Goal: Task Accomplishment & Management: Complete application form

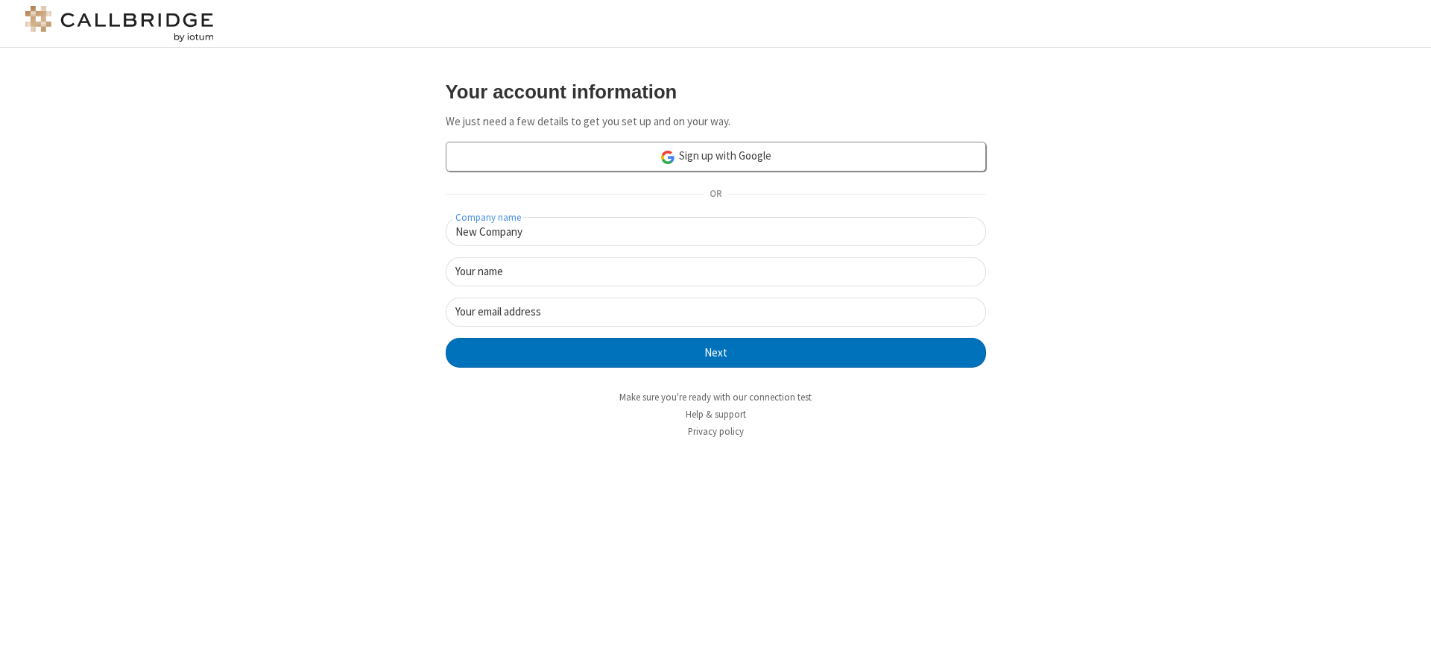
type input "New Company"
type input "New User"
type input "newUser@newUser.frees"
click button "Next" at bounding box center [716, 353] width 540 height 30
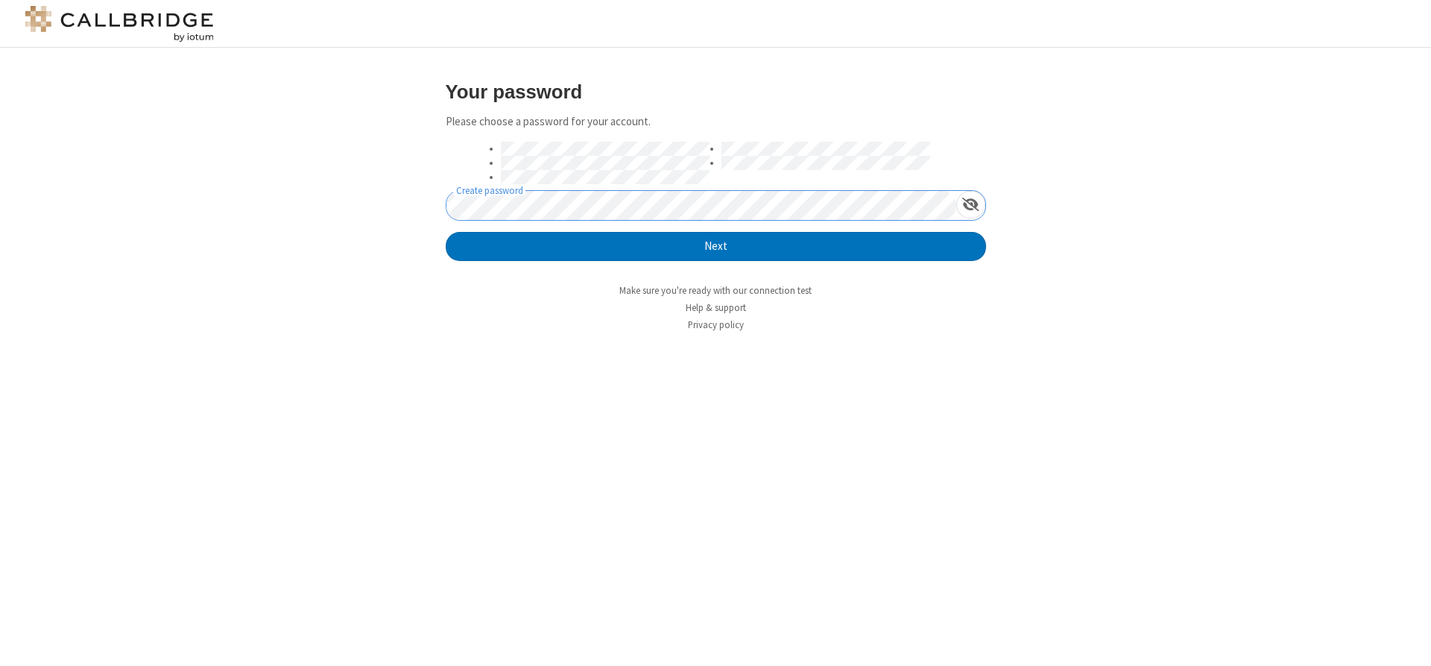
click button "Next" at bounding box center [716, 247] width 540 height 30
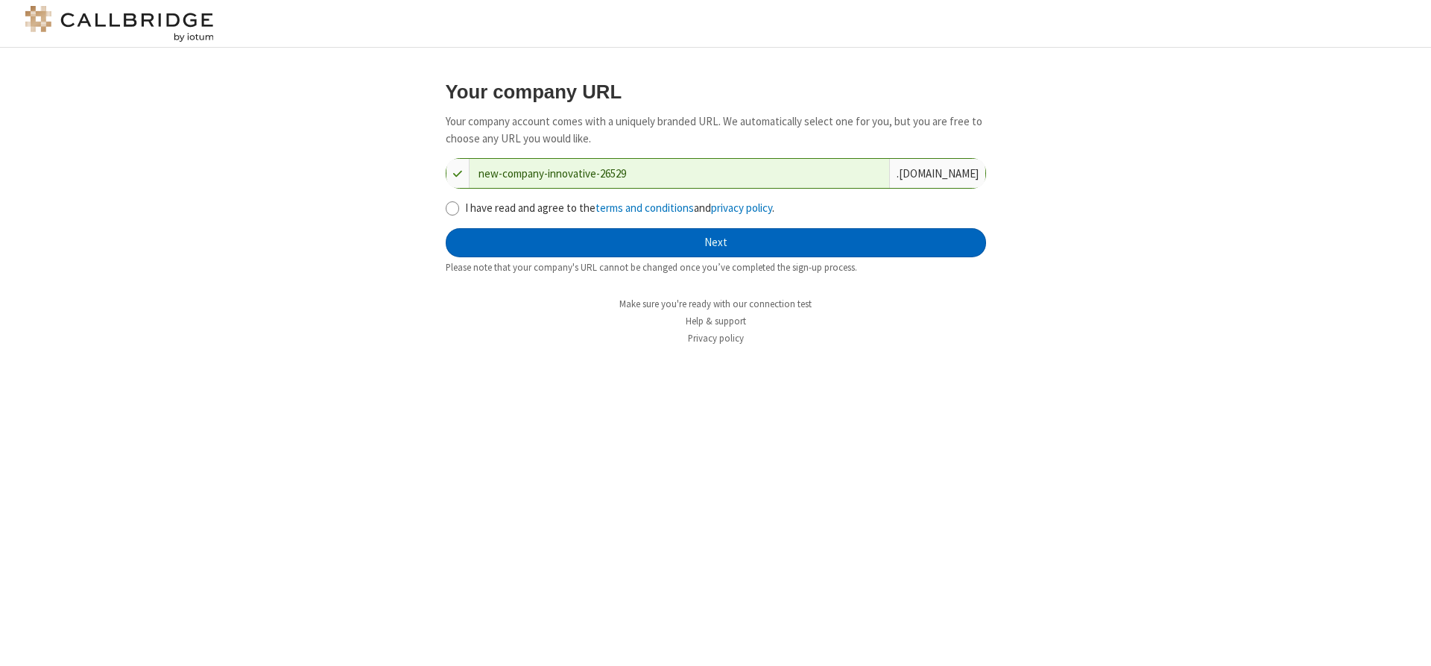
click at [716, 242] on button "Next" at bounding box center [716, 243] width 540 height 30
